Goal: Task Accomplishment & Management: Use online tool/utility

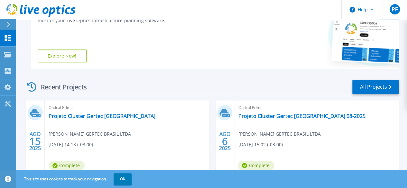
scroll to position [93, 0]
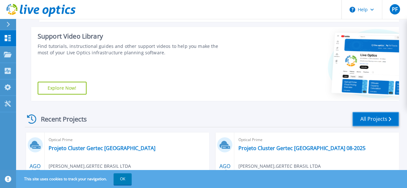
click at [364, 124] on link "All Projects" at bounding box center [376, 119] width 47 height 14
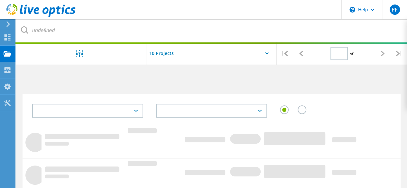
type input "1"
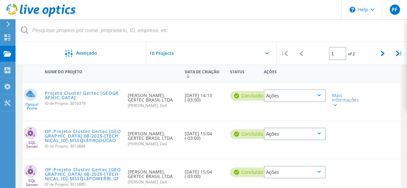
scroll to position [83, 0]
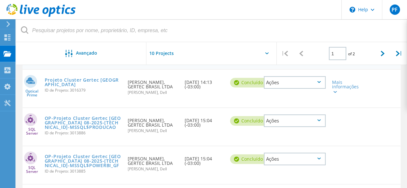
click at [320, 124] on div "Ações" at bounding box center [295, 121] width 62 height 13
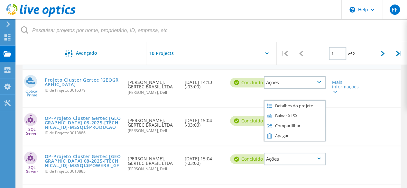
click at [381, 120] on div "SQL Server OP-Projeto Cluster Gertec Brasil 08-2025-172.17.1.18-MSSQL$PRODUCAO …" at bounding box center [212, 127] width 378 height 38
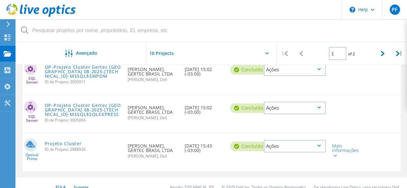
scroll to position [373, 0]
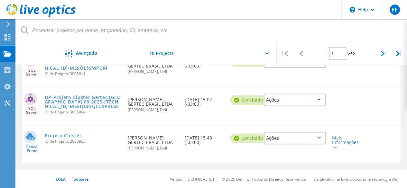
click at [318, 135] on div "Ações" at bounding box center [295, 138] width 62 height 13
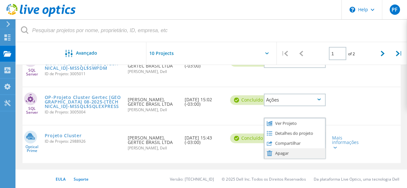
click at [282, 152] on div "Apagar" at bounding box center [295, 154] width 61 height 10
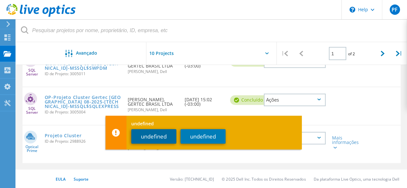
click at [143, 139] on button "undefined" at bounding box center [153, 136] width 45 height 14
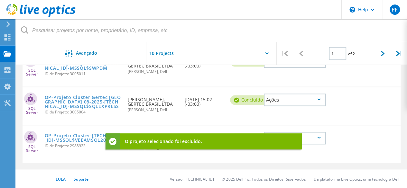
click at [132, 182] on div "EULA Suporte Versão: 25.2.12.1 © 2025 Dell Inc. Todos os Direitos Reservados Da…" at bounding box center [203, 179] width 407 height 19
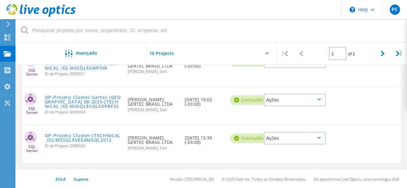
click at [321, 139] on div "Ações" at bounding box center [295, 138] width 62 height 13
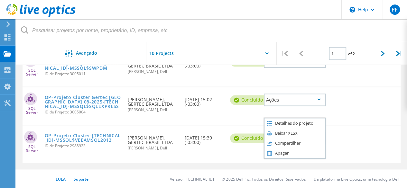
click at [287, 152] on div "undefined undefined undefined" at bounding box center [204, 138] width 196 height 34
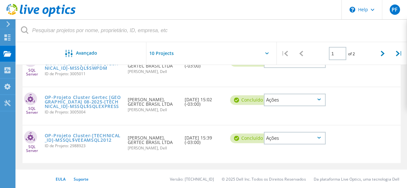
click at [312, 138] on div "Ações" at bounding box center [295, 138] width 62 height 13
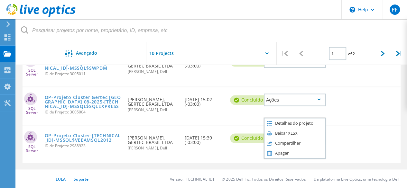
click at [291, 153] on div "undefined undefined undefined" at bounding box center [204, 138] width 196 height 34
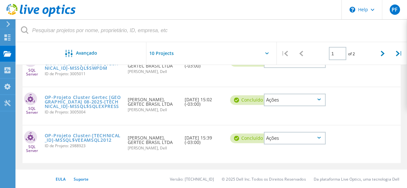
click at [281, 140] on div "undefined undefined undefined" at bounding box center [204, 138] width 196 height 34
click at [292, 134] on div "undefined undefined undefined" at bounding box center [204, 138] width 196 height 34
click at [318, 135] on div "Ações" at bounding box center [295, 138] width 62 height 13
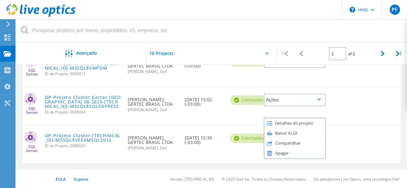
click at [272, 152] on div "undefined undefined undefined" at bounding box center [204, 138] width 196 height 34
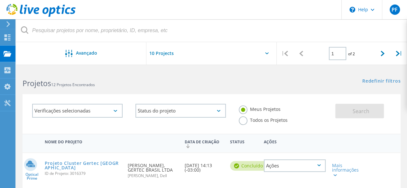
scroll to position [32, 0]
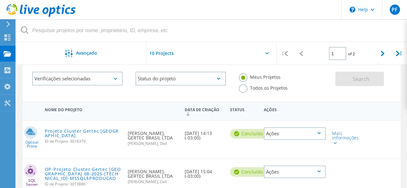
click at [244, 91] on label "Todos os Projetos" at bounding box center [263, 87] width 49 height 6
click at [0, 0] on input "Todos os Projetos" at bounding box center [0, 0] width 0 height 0
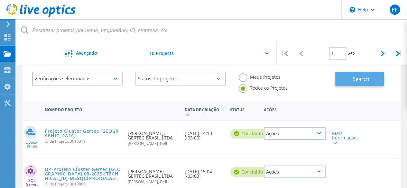
click at [354, 76] on span "Search" at bounding box center [361, 79] width 17 height 7
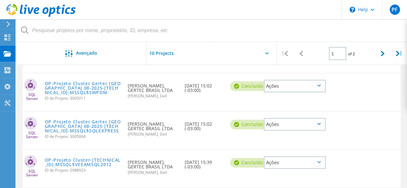
scroll to position [373, 0]
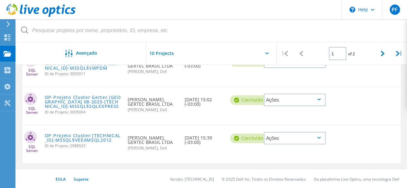
click at [323, 138] on div "Ações" at bounding box center [295, 138] width 62 height 13
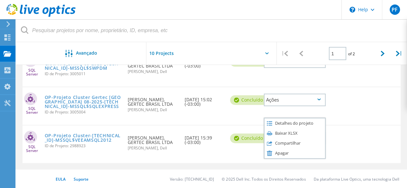
click at [278, 152] on div "undefined undefined undefined" at bounding box center [204, 138] width 196 height 34
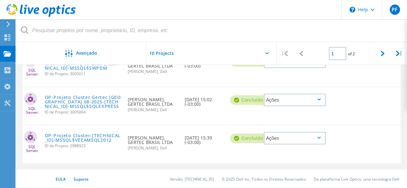
click at [301, 100] on div "Ações" at bounding box center [295, 100] width 62 height 13
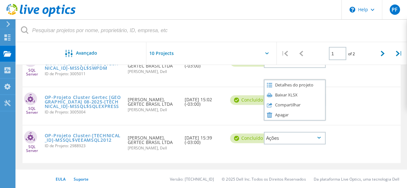
click at [251, 158] on div "SQL Server OP-Projeto Cluster-172.18.1.4-MSSQL$VEEAMSQL2012 ID de Projeto: 2988…" at bounding box center [212, 145] width 378 height 38
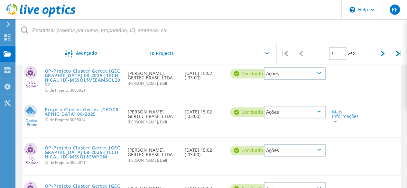
scroll to position [277, 0]
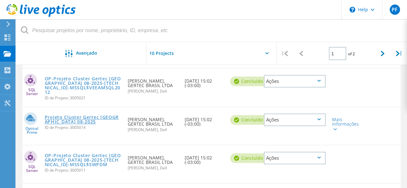
click at [91, 118] on link "Projeto Cluster Gertec Brasil 08-2025" at bounding box center [83, 119] width 77 height 9
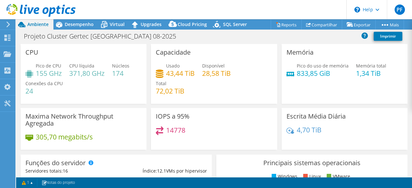
select select "USD"
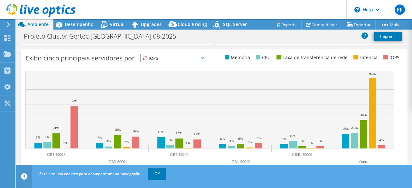
scroll to position [265, 0]
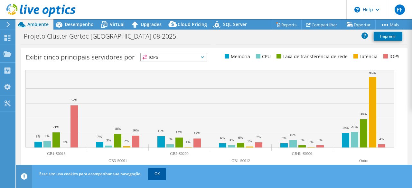
click at [151, 175] on link "OK" at bounding box center [157, 174] width 18 height 12
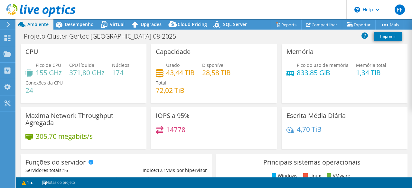
scroll to position [0, 0]
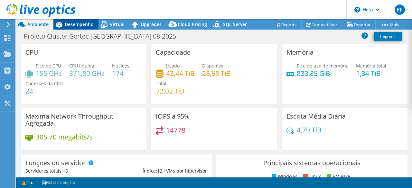
click at [79, 26] on span "Desempenho" at bounding box center [79, 24] width 29 height 6
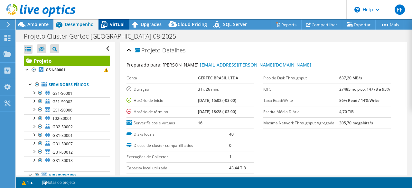
click at [121, 25] on span "Virtual" at bounding box center [117, 24] width 15 height 6
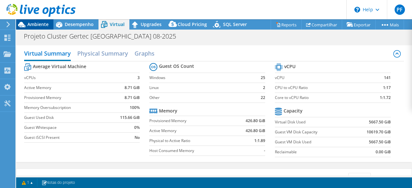
click at [46, 22] on span "Ambiente" at bounding box center [37, 24] width 21 height 6
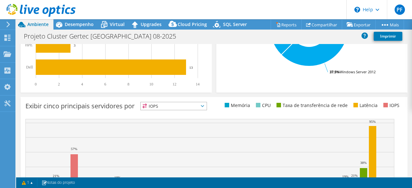
scroll to position [265, 0]
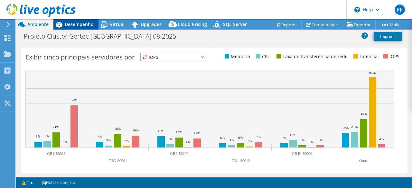
click at [70, 27] on span "Desempenho" at bounding box center [79, 24] width 29 height 6
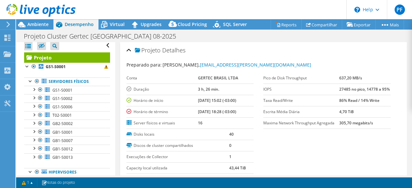
scroll to position [0, 0]
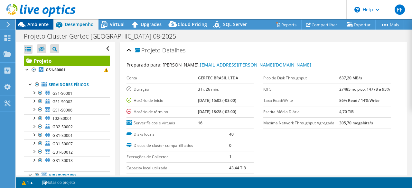
click at [46, 23] on span "Ambiente" at bounding box center [37, 24] width 21 height 6
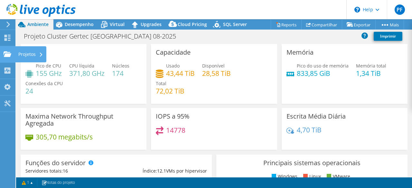
click at [8, 54] on use at bounding box center [8, 53] width 8 height 5
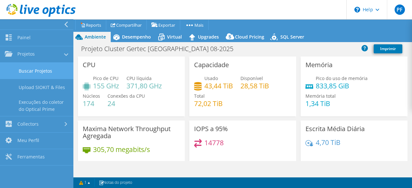
click at [44, 75] on link "Buscar Projetos" at bounding box center [36, 71] width 73 height 16
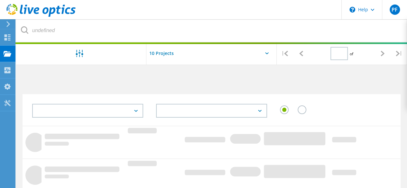
type input "1"
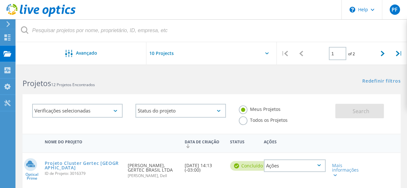
scroll to position [32, 0]
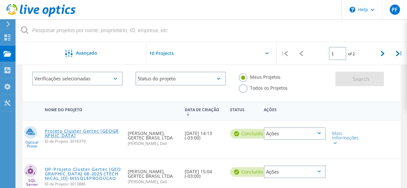
click at [67, 132] on link "Projeto Cluster Gertec [GEOGRAPHIC_DATA]" at bounding box center [83, 133] width 77 height 9
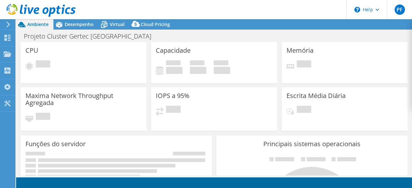
select select "USD"
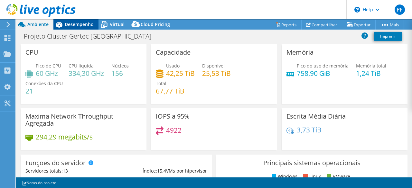
click at [72, 27] on span "Desempenho" at bounding box center [79, 24] width 29 height 6
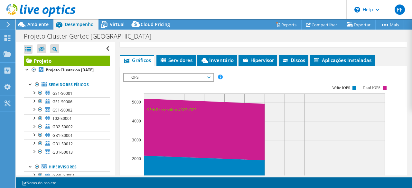
scroll to position [161, 0]
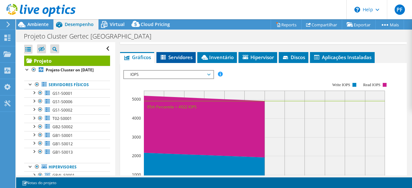
click at [176, 57] on span "Servidores" at bounding box center [176, 57] width 33 height 6
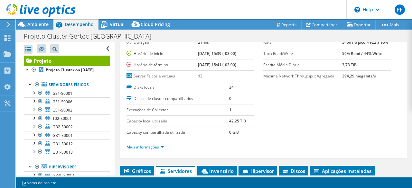
scroll to position [0, 0]
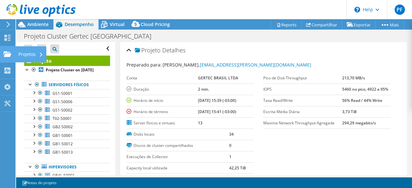
click at [20, 52] on div "Projetos" at bounding box center [30, 54] width 31 height 16
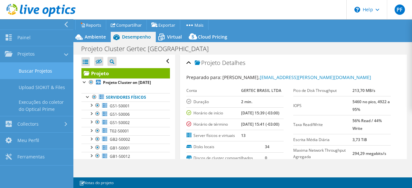
click at [52, 71] on link "Buscar Projetos" at bounding box center [36, 71] width 73 height 16
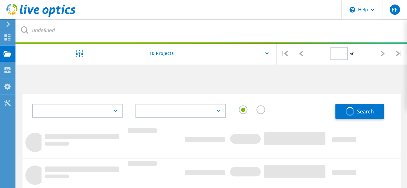
type input "1"
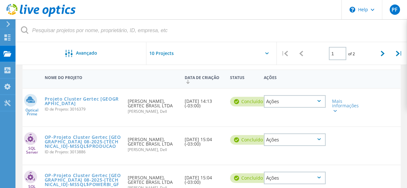
scroll to position [97, 0]
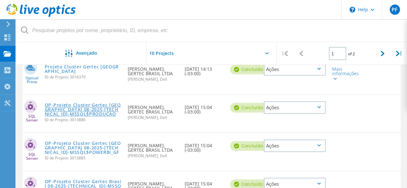
click at [90, 105] on link "OP-Projeto Cluster Gertec [GEOGRAPHIC_DATA] 08-2025-[TECHNICAL_ID]-MSSQL$PRODUC…" at bounding box center [83, 110] width 77 height 14
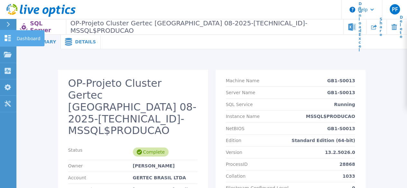
click at [6, 36] on icon at bounding box center [8, 38] width 6 height 6
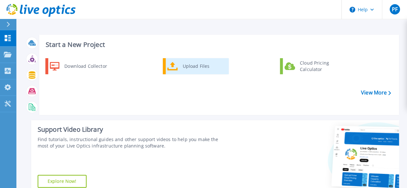
click at [197, 67] on div "Upload Files" at bounding box center [204, 66] width 48 height 13
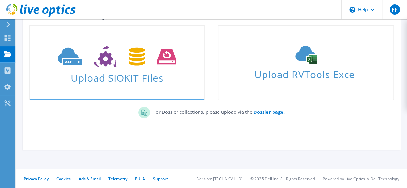
scroll to position [17, 0]
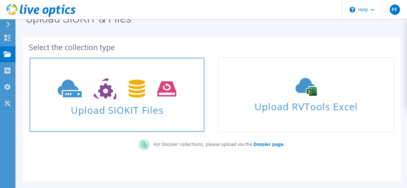
click at [139, 101] on span "Upload SIOKIT Files" at bounding box center [117, 108] width 175 height 14
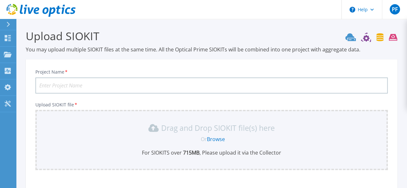
scroll to position [32, 0]
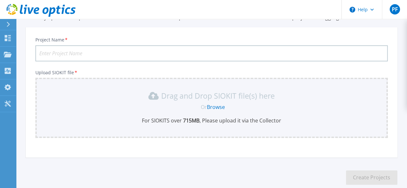
click at [222, 108] on link "Browse" at bounding box center [216, 107] width 18 height 7
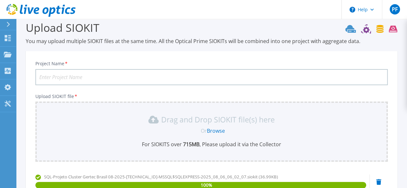
scroll to position [2, 0]
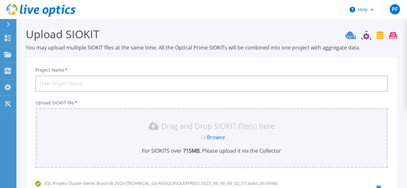
click at [84, 85] on input "Project Name *" at bounding box center [211, 84] width 353 height 16
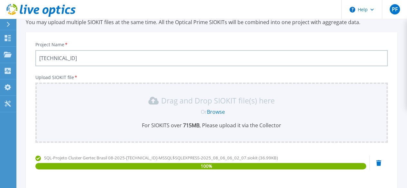
scroll to position [99, 0]
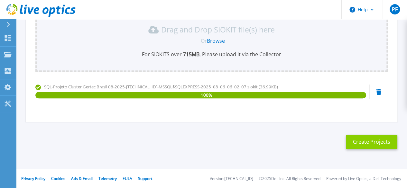
type input "172.18.1.20"
click at [383, 143] on button "Create Projects" at bounding box center [372, 142] width 52 height 14
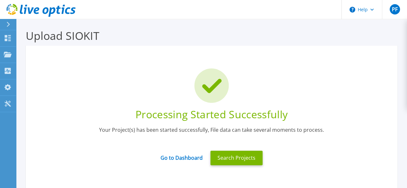
scroll to position [0, 0]
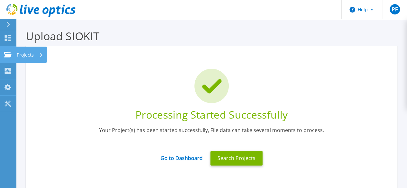
click at [22, 53] on p "Projects" at bounding box center [25, 55] width 17 height 17
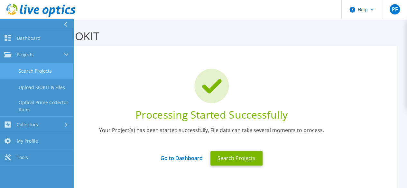
click at [34, 67] on link "Search Projects" at bounding box center [36, 71] width 73 height 16
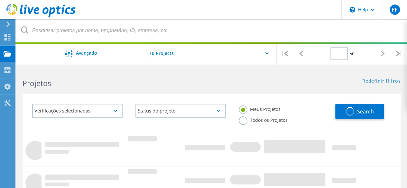
type input "1"
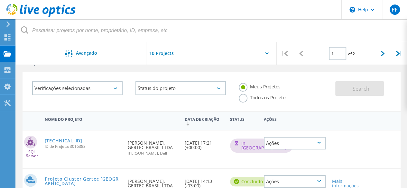
scroll to position [32, 0]
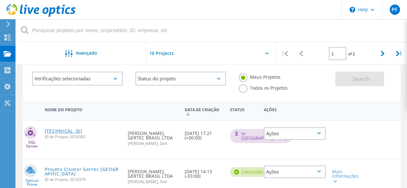
click at [68, 131] on link "172.18.1.20" at bounding box center [64, 131] width 38 height 5
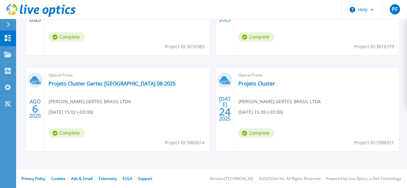
scroll to position [222, 0]
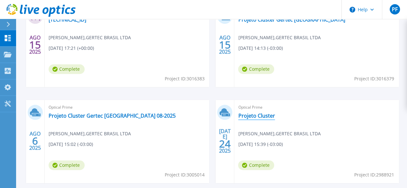
click at [238, 117] on link "Projeto Cluster" at bounding box center [256, 116] width 37 height 6
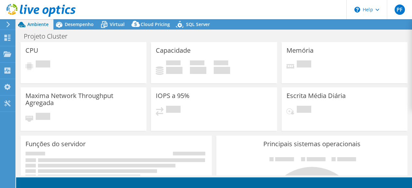
select select "SouthAmerica"
select select "USD"
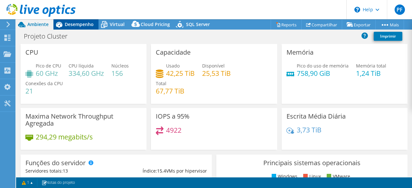
click at [74, 22] on span "Desempenho" at bounding box center [79, 24] width 29 height 6
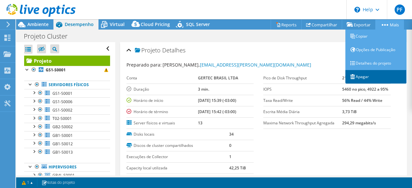
click at [370, 74] on link "Apagar" at bounding box center [376, 77] width 61 height 14
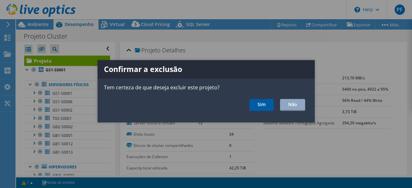
click at [254, 102] on link "Sim" at bounding box center [262, 105] width 24 height 12
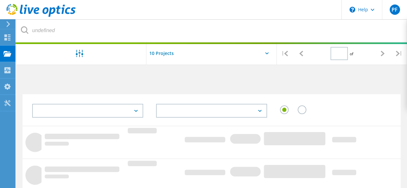
type input "1"
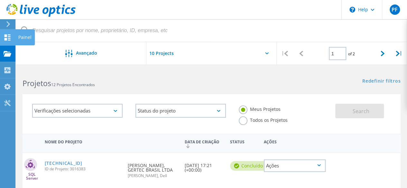
click at [4, 38] on icon at bounding box center [8, 37] width 8 height 6
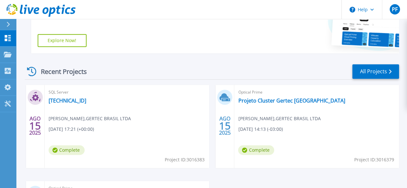
scroll to position [158, 0]
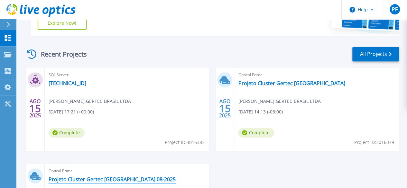
click at [176, 177] on link "Projeto Cluster Gertec Brasil 08-2025" at bounding box center [112, 180] width 127 height 6
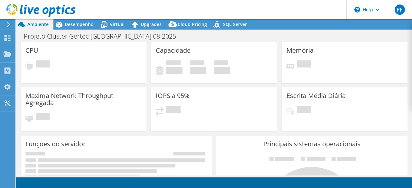
select select "USD"
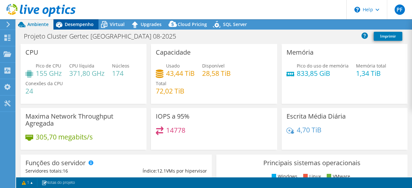
click at [84, 29] on div "Desempenho" at bounding box center [75, 24] width 45 height 10
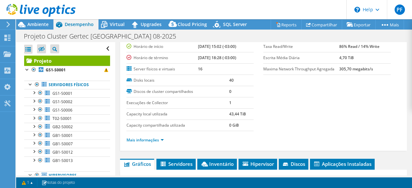
scroll to position [64, 0]
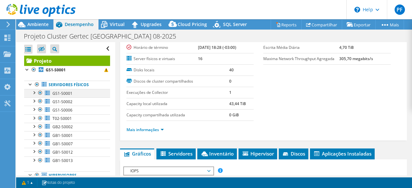
click at [34, 93] on div at bounding box center [34, 92] width 6 height 6
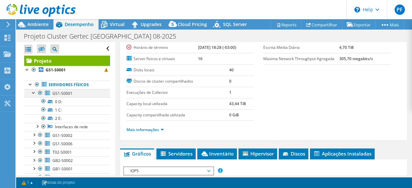
click at [34, 93] on div at bounding box center [34, 92] width 6 height 6
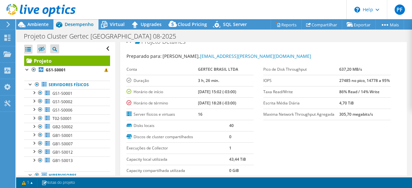
scroll to position [0, 0]
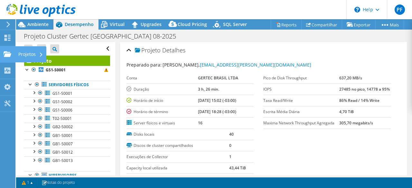
click at [22, 53] on div "Projetos" at bounding box center [30, 54] width 31 height 16
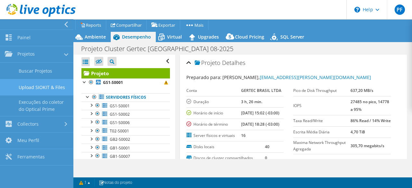
click at [32, 82] on link "Upload SIOKIT & Files" at bounding box center [36, 87] width 73 height 16
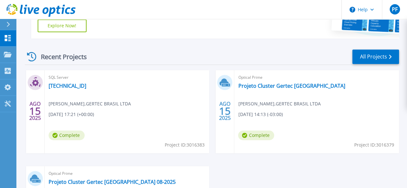
scroll to position [158, 0]
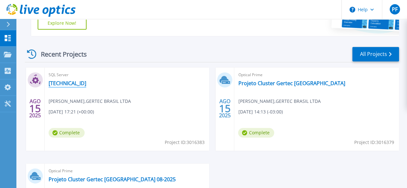
click at [57, 84] on link "[TECHNICAL_ID]" at bounding box center [68, 83] width 38 height 6
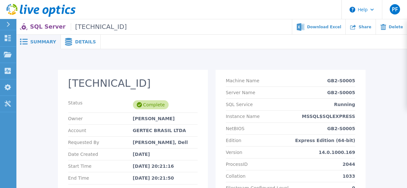
click at [85, 40] on span "Details" at bounding box center [85, 42] width 21 height 5
